Goal: Communication & Community: Answer question/provide support

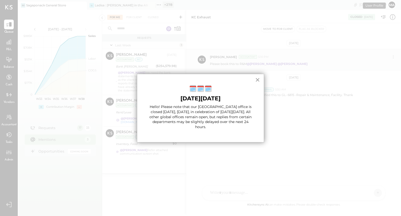
click at [256, 79] on button "×" at bounding box center [257, 80] width 5 height 8
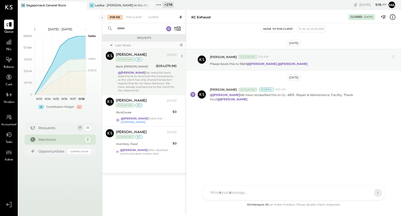
click at [144, 78] on div "@[PERSON_NAME] We need the bank statements to reconcile the transactions, as th…" at bounding box center [147, 81] width 59 height 21
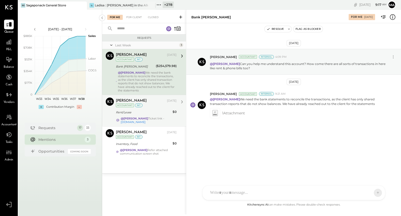
click at [144, 115] on div "[PERSON_NAME] [DATE] Accountant int Rent/Lease $0 @[PERSON_NAME] Ticket link - …" at bounding box center [146, 110] width 61 height 26
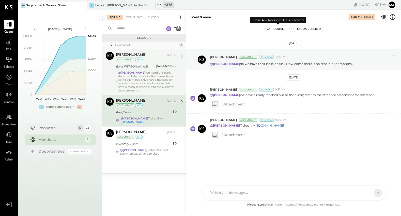
click at [277, 28] on button "Resolve" at bounding box center [275, 29] width 21 height 6
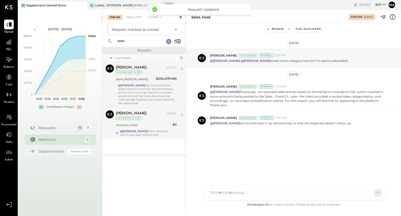
click at [144, 130] on div "@[PERSON_NAME] Refer attached communication screen shot" at bounding box center [148, 132] width 57 height 7
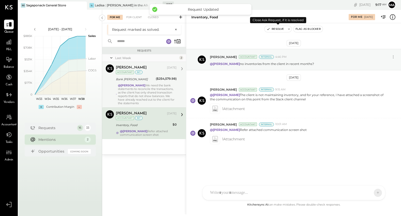
click at [278, 26] on button "Resolve" at bounding box center [275, 29] width 21 height 6
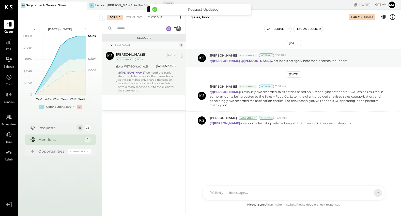
click at [154, 17] on div "Closed +1" at bounding box center [154, 17] width 19 height 5
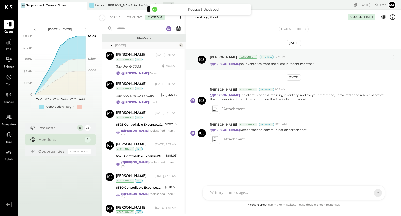
scroll to position [497, 0]
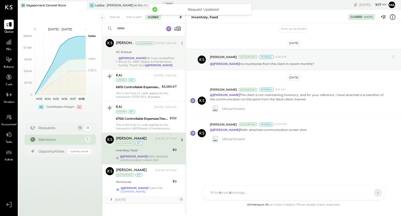
click at [139, 56] on strong "@[PERSON_NAME]" at bounding box center [132, 58] width 27 height 4
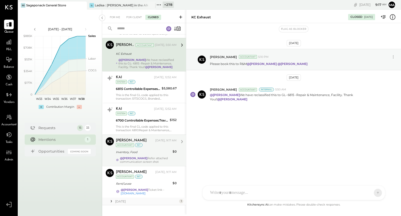
scroll to position [497, 0]
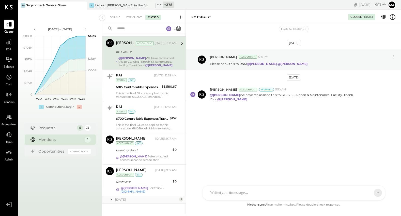
drag, startPoint x: 111, startPoint y: 196, endPoint x: 167, endPoint y: 177, distance: 58.1
click at [112, 197] on icon at bounding box center [111, 199] width 5 height 5
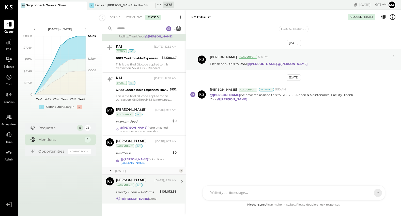
click at [152, 189] on div "Laundry, Linens, & Uniforms" at bounding box center [137, 191] width 42 height 5
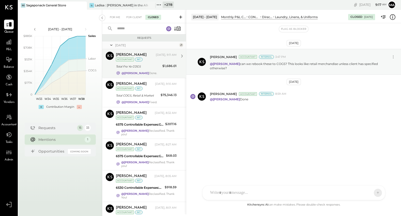
click at [149, 66] on div "Total Fro Yo COGS" at bounding box center [138, 66] width 45 height 5
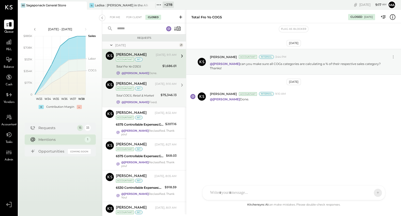
click at [145, 92] on div "Total COGS, Retail & Market" at bounding box center [137, 95] width 43 height 6
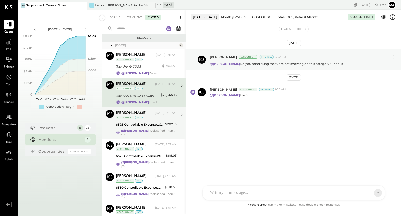
click at [145, 121] on div "[PERSON_NAME] [DATE], 8:32 AM Accountant int 6575 Controllable Expenses:General…" at bounding box center [146, 123] width 61 height 26
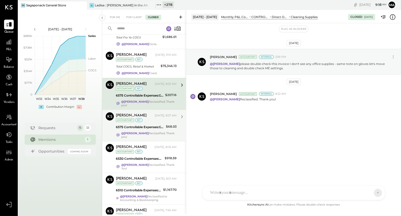
scroll to position [39, 0]
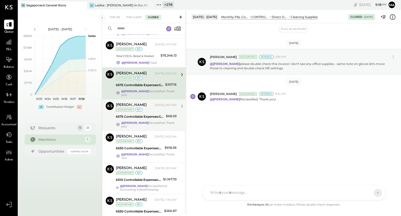
click at [151, 116] on div "6575 Controllable Expenses:General & Administrative Expenses:Office Supplies & …" at bounding box center [140, 116] width 49 height 5
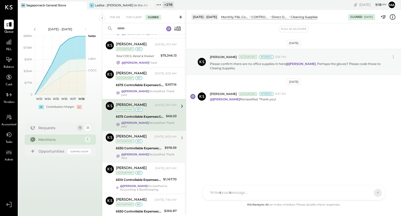
click at [150, 139] on div "[PERSON_NAME] [DATE], 8:05 AM Accountant int" at bounding box center [146, 138] width 61 height 10
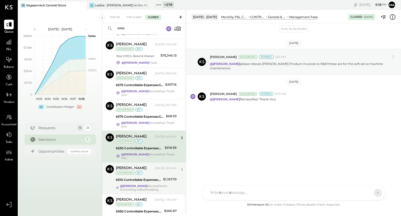
click at [153, 171] on div "[PERSON_NAME] [DATE], 8:01 AM Accountant int" at bounding box center [146, 170] width 61 height 10
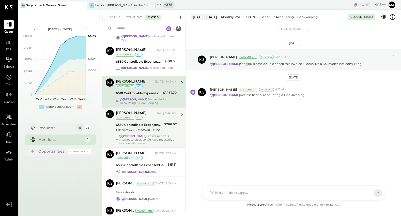
scroll to position [127, 0]
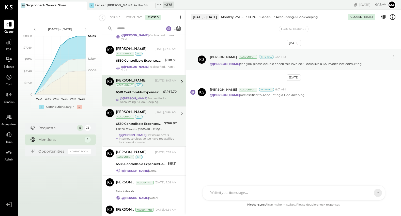
click at [154, 131] on div "6550 Controllable Expenses:General & Administrative Expenses:Dues and Subscript…" at bounding box center [139, 126] width 47 height 11
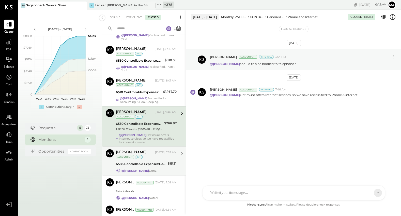
click at [147, 157] on div "[PERSON_NAME] [DATE], 7:35 AM Accountant int" at bounding box center [146, 154] width 61 height 10
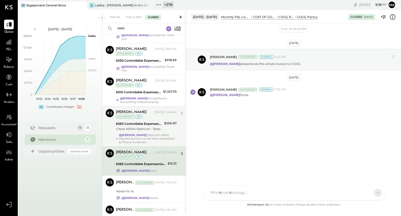
click at [154, 130] on div "Check #50144 Optimum - Telephone, Cable & Internet" at bounding box center [139, 128] width 47 height 5
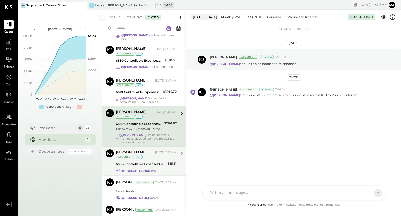
click at [154, 164] on div "6585 Controllable Expenses:General & Administrative Expenses:Postage & Shipping" at bounding box center [141, 163] width 50 height 5
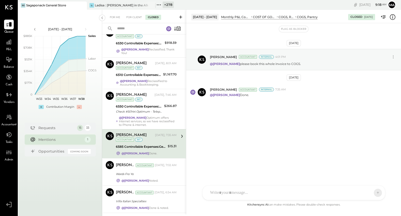
scroll to position [164, 0]
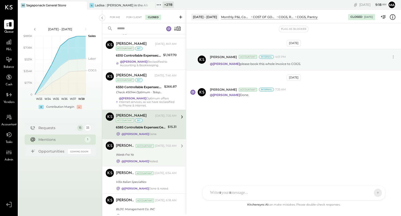
click at [154, 151] on div "Wards Fro Yo" at bounding box center [145, 154] width 59 height 6
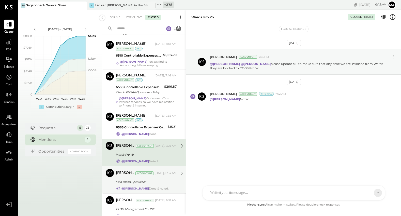
click at [153, 179] on div "Villa Italian Specialties" at bounding box center [145, 181] width 59 height 5
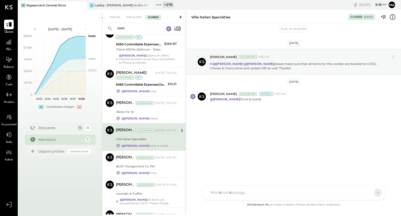
scroll to position [208, 0]
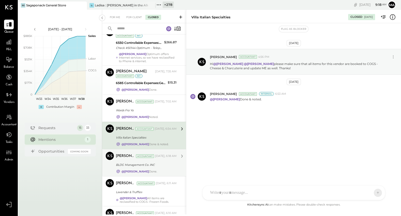
click at [157, 164] on div "BLDG Management Co. INC" at bounding box center [145, 164] width 59 height 5
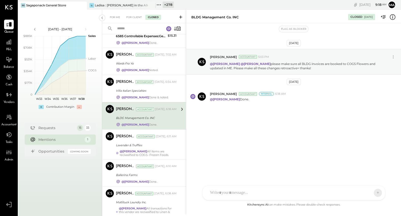
scroll to position [254, 0]
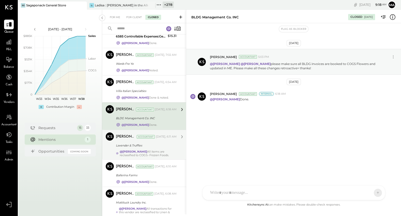
click at [157, 145] on div "Lavender & Truffles" at bounding box center [145, 145] width 59 height 5
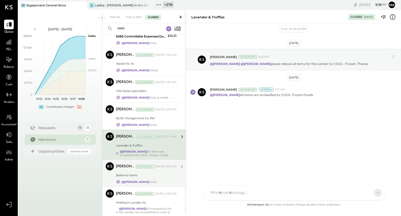
click at [156, 173] on div "Ballerina Farms" at bounding box center [145, 174] width 59 height 5
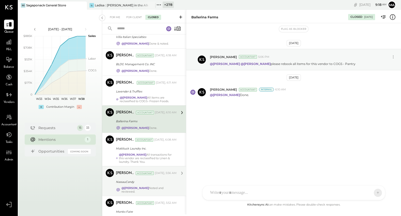
scroll to position [325, 0]
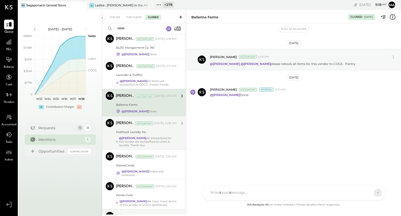
click at [163, 141] on div "@[PERSON_NAME] All transactions for this vendor are reclassified to Linen & lau…" at bounding box center [148, 141] width 58 height 11
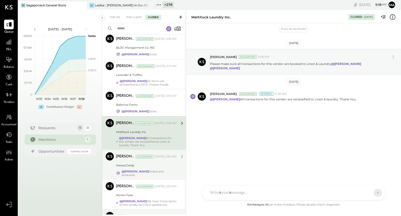
click at [164, 163] on div "NassauCandy" at bounding box center [145, 164] width 59 height 5
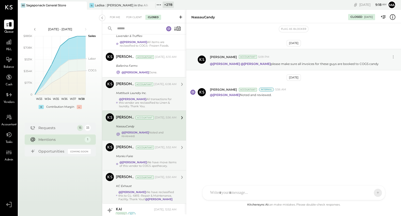
scroll to position [384, 0]
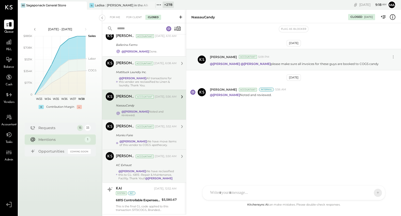
click at [161, 139] on div "@[PERSON_NAME] We have move items of this vendor to COGS apothecary." at bounding box center [148, 142] width 57 height 7
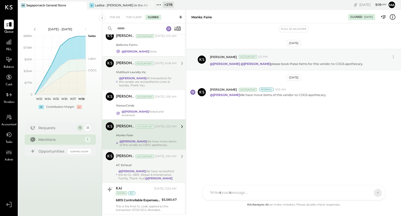
click at [160, 162] on div "KC Exhaust" at bounding box center [145, 164] width 59 height 5
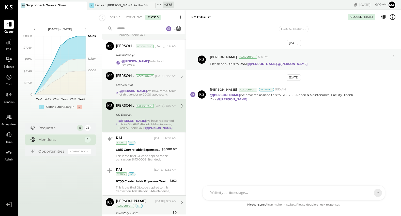
scroll to position [488, 0]
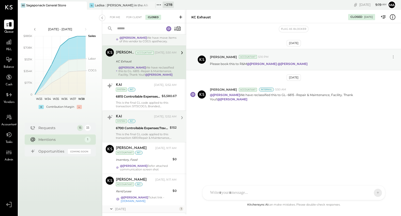
click at [164, 128] on div "KAI [DATE], 12:52 AM System int 6700 Controllable Expenses:Travel, Meals, & Ent…" at bounding box center [146, 126] width 61 height 26
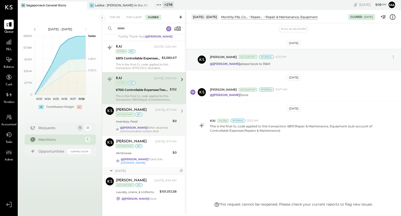
scroll to position [526, 0]
click at [161, 120] on div "Inventory, Food" at bounding box center [143, 121] width 55 height 5
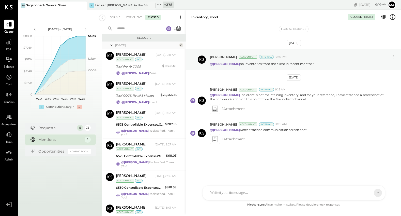
click at [181, 16] on icon at bounding box center [180, 16] width 5 height 5
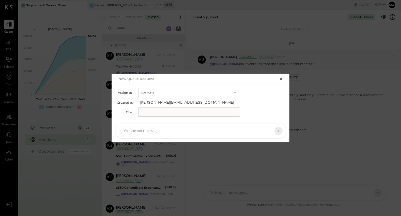
click at [148, 92] on button "Customer" at bounding box center [189, 92] width 102 height 9
click at [150, 101] on span "Accountant" at bounding box center [151, 101] width 18 height 3
click at [148, 111] on input "text" at bounding box center [189, 111] width 102 height 9
type input "**"
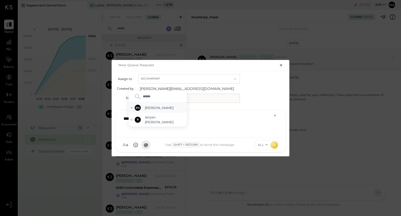
click at [166, 110] on span "[PERSON_NAME]" at bounding box center [165, 107] width 40 height 5
click at [156, 119] on span "[PERSON_NAME]" at bounding box center [165, 121] width 40 height 5
type input "******"
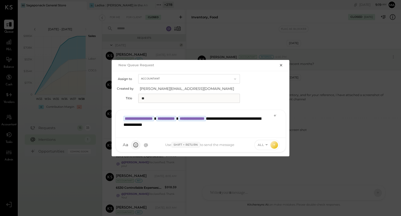
click at [135, 146] on circle at bounding box center [136, 144] width 4 height 4
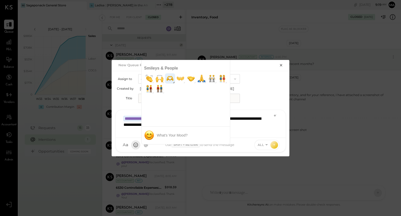
type input "*****"
click at [162, 78] on img "raised hands" at bounding box center [160, 78] width 10 height 10
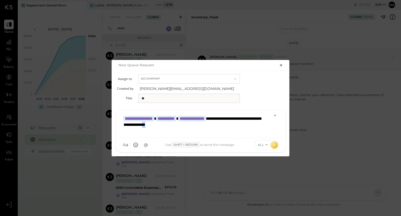
drag, startPoint x: 210, startPoint y: 125, endPoint x: 202, endPoint y: 125, distance: 7.1
click at [202, 125] on div "**********" at bounding box center [201, 123] width 160 height 20
click at [226, 126] on div "**********" at bounding box center [201, 123] width 160 height 20
click at [266, 144] on icon at bounding box center [267, 144] width 2 height 1
click at [266, 132] on div "INTERNAL" at bounding box center [270, 132] width 30 height 8
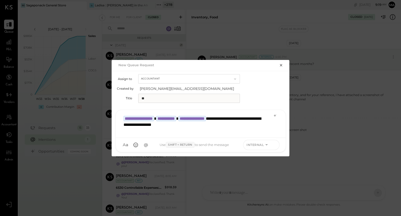
click at [275, 144] on icon at bounding box center [274, 144] width 5 height 5
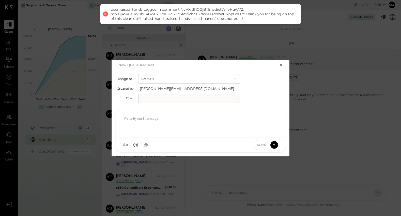
click at [161, 79] on button "Customer" at bounding box center [189, 78] width 102 height 9
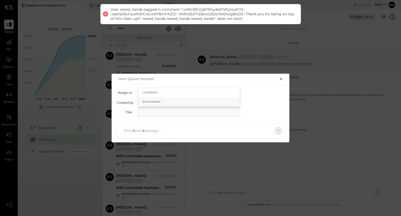
click at [156, 100] on span "Accountant" at bounding box center [151, 101] width 18 height 3
click at [154, 111] on input "text" at bounding box center [189, 111] width 102 height 9
type input "**"
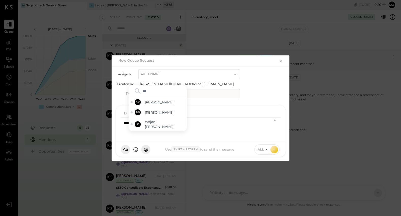
type input "****"
click at [149, 115] on span "[PERSON_NAME]" at bounding box center [165, 112] width 40 height 5
type input "*****"
click at [148, 125] on span "[PERSON_NAME]" at bounding box center [165, 125] width 40 height 5
type input "****"
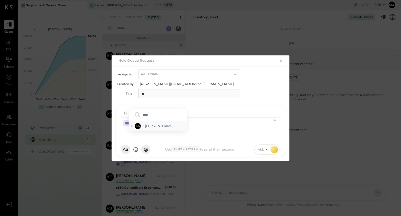
click at [150, 123] on span "[PERSON_NAME]" at bounding box center [165, 125] width 40 height 5
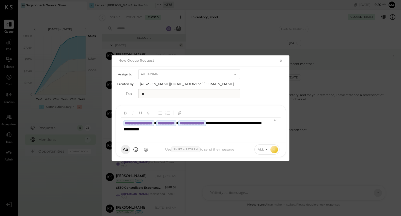
click at [267, 149] on icon at bounding box center [267, 149] width 4 height 4
click at [266, 135] on div "INTERNAL" at bounding box center [270, 136] width 30 height 8
click at [274, 149] on icon at bounding box center [274, 149] width 0 height 2
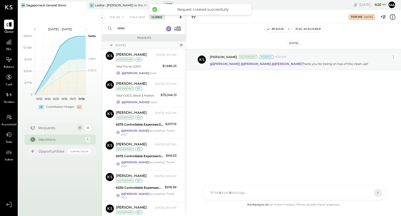
scroll to position [518, 0]
